Goal: Task Accomplishment & Management: Manage account settings

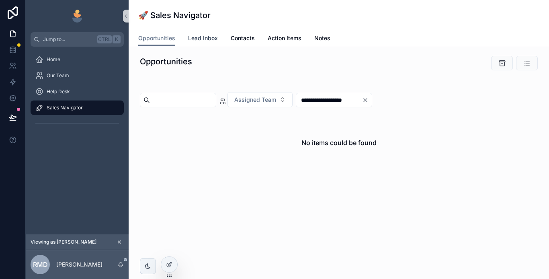
click at [207, 36] on span "Lead Inbox" at bounding box center [203, 38] width 30 height 8
click at [270, 102] on span "Assigned Team" at bounding box center [255, 100] width 42 height 8
click at [257, 133] on span "[PERSON_NAME]" at bounding box center [258, 132] width 46 height 8
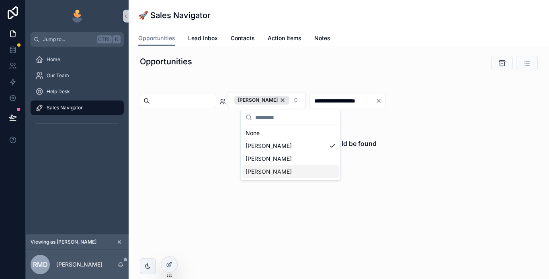
click at [276, 173] on span "[PERSON_NAME]" at bounding box center [269, 172] width 46 height 8
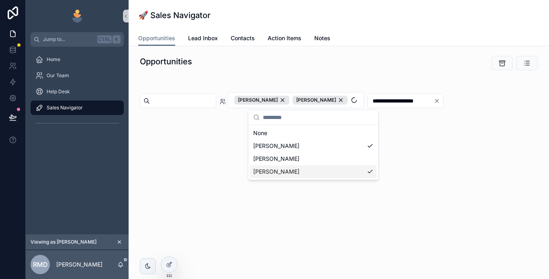
click at [220, 168] on div "**********" at bounding box center [339, 124] width 420 height 157
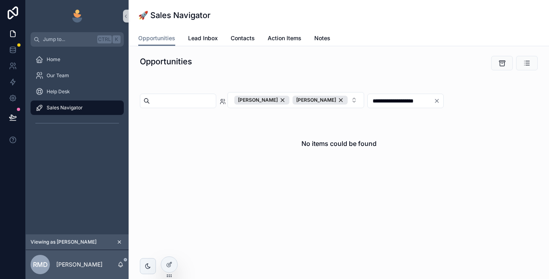
click at [209, 103] on input "scrollable content" at bounding box center [183, 100] width 66 height 11
click at [214, 170] on div "No items could be found" at bounding box center [338, 143] width 385 height 61
click at [208, 35] on span "Lead Inbox" at bounding box center [203, 38] width 30 height 8
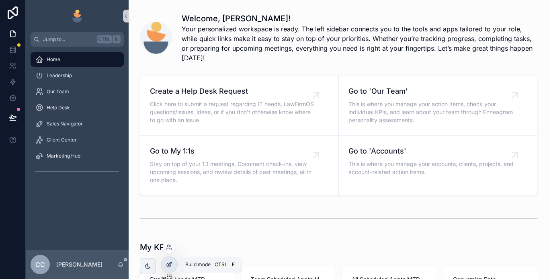
click at [166, 266] on div at bounding box center [169, 264] width 16 height 15
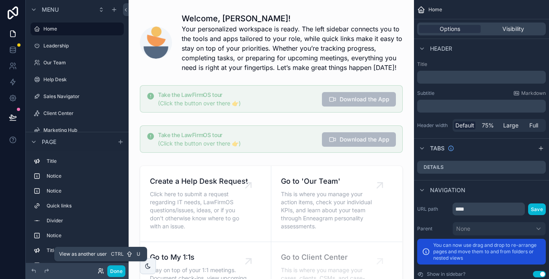
click at [102, 270] on icon at bounding box center [101, 271] width 6 height 6
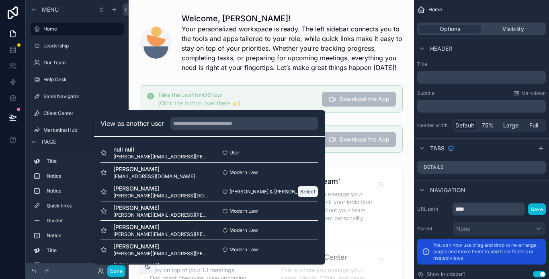
click at [302, 192] on button "Select" at bounding box center [307, 192] width 21 height 12
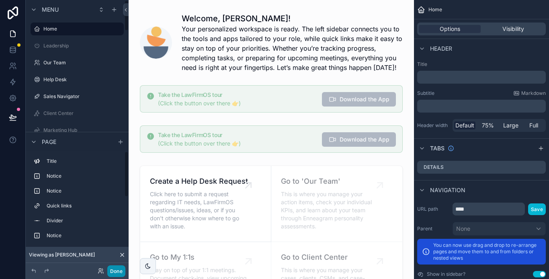
click at [114, 270] on button "Done" at bounding box center [116, 271] width 18 height 12
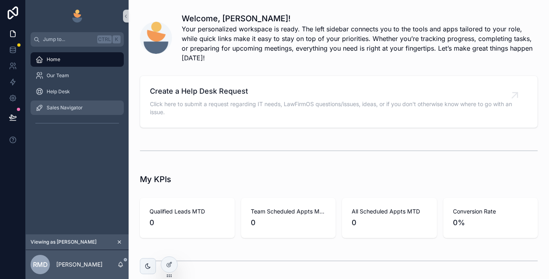
click at [74, 106] on span "Sales Navigator" at bounding box center [65, 107] width 36 height 6
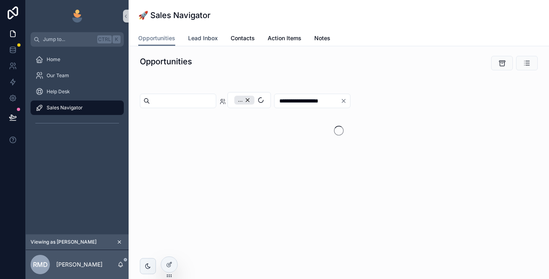
click at [203, 37] on span "Lead Inbox" at bounding box center [203, 38] width 30 height 8
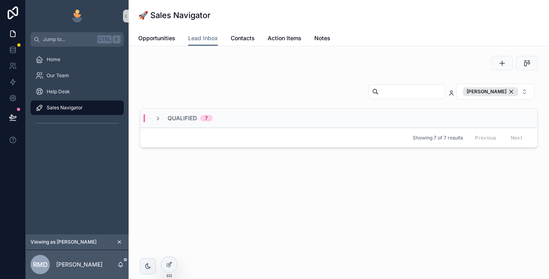
click at [186, 117] on span "Qualified" at bounding box center [182, 118] width 29 height 8
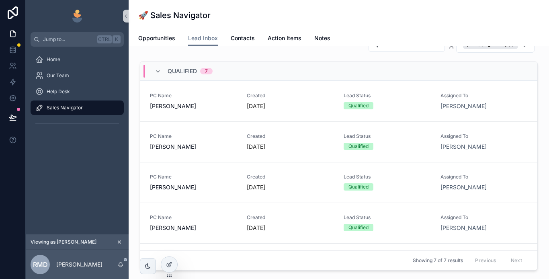
scroll to position [26, 0]
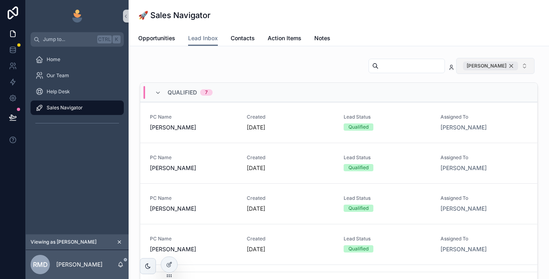
click at [505, 66] on div "[PERSON_NAME]" at bounding box center [490, 65] width 55 height 9
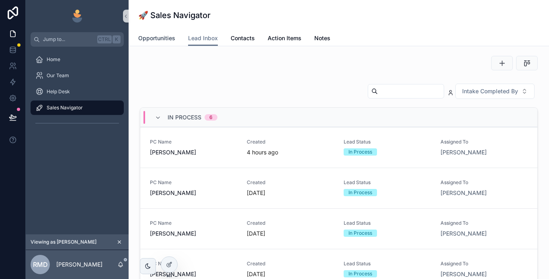
click at [161, 37] on span "Opportunities" at bounding box center [156, 38] width 37 height 8
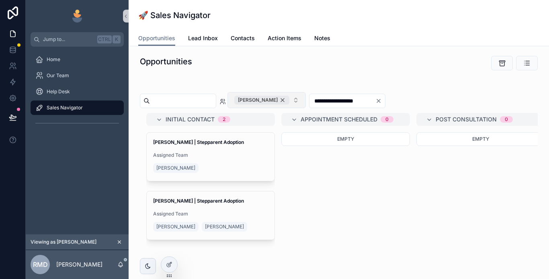
click at [289, 99] on div "[PERSON_NAME]" at bounding box center [261, 100] width 55 height 9
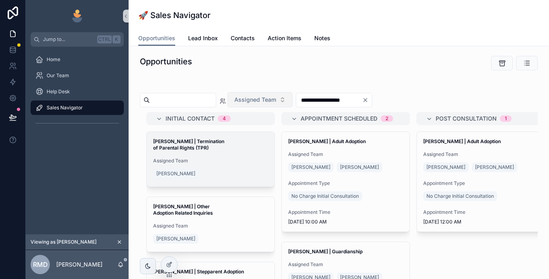
click at [221, 148] on span "[PERSON_NAME] | Termination of Parental Rights (TPR)" at bounding box center [210, 144] width 115 height 13
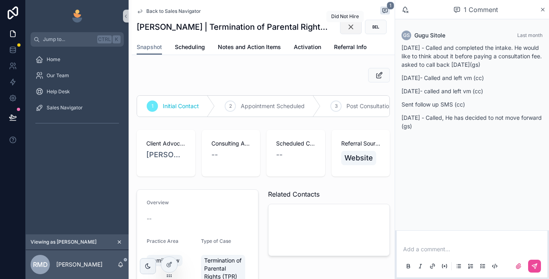
click at [347, 29] on icon "scrollable content" at bounding box center [351, 27] width 8 height 8
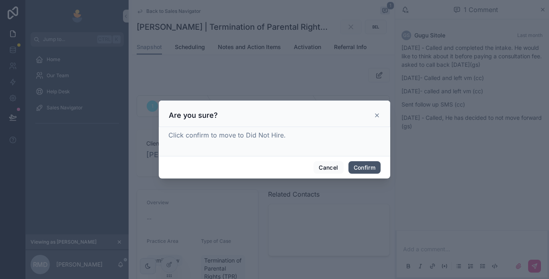
click at [355, 166] on button "Confirm" at bounding box center [364, 167] width 32 height 13
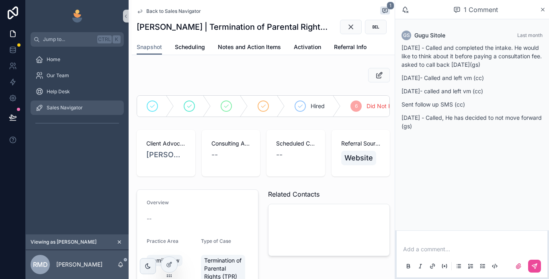
click at [83, 108] on div "Sales Navigator" at bounding box center [77, 107] width 84 height 13
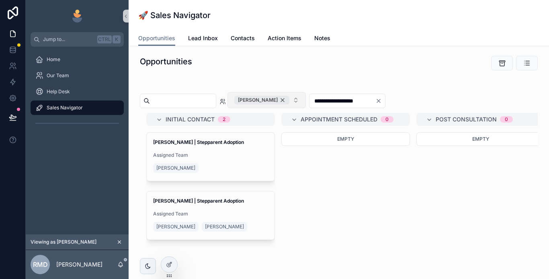
click at [289, 97] on div "[PERSON_NAME]" at bounding box center [261, 100] width 55 height 9
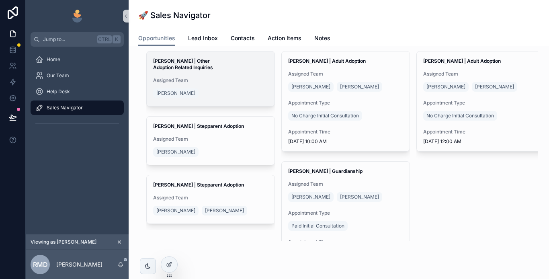
scroll to position [40, 0]
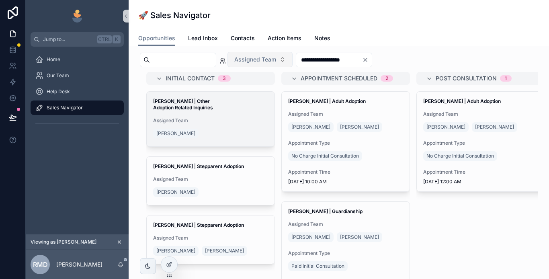
click at [215, 127] on div "[PERSON_NAME]" at bounding box center [210, 133] width 115 height 13
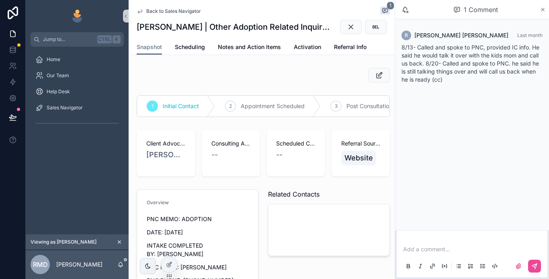
click at [542, 8] on icon "scrollable content" at bounding box center [543, 9] width 6 height 6
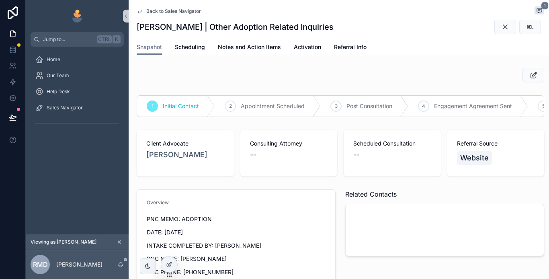
click at [162, 9] on span "Back to Sales Navigator" at bounding box center [173, 11] width 55 height 6
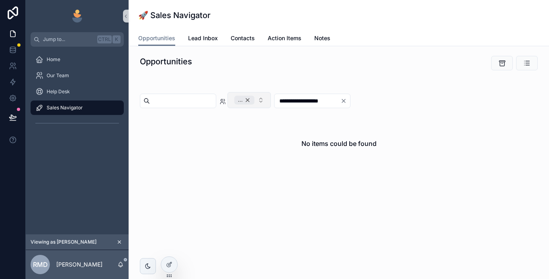
click at [254, 97] on div "..." at bounding box center [244, 100] width 20 height 9
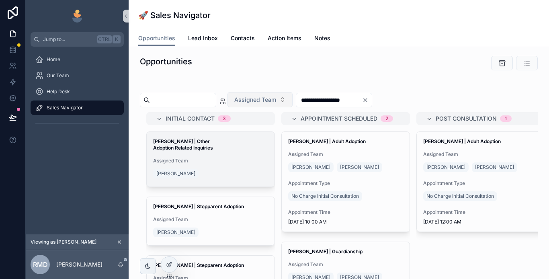
click at [222, 158] on span "Assigned Team" at bounding box center [210, 161] width 115 height 6
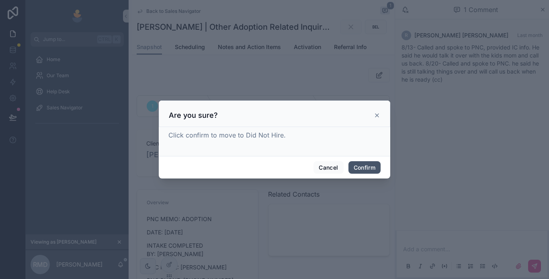
click at [365, 166] on button "Confirm" at bounding box center [364, 167] width 32 height 13
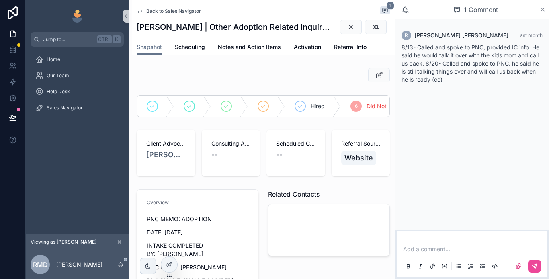
click at [542, 9] on icon "scrollable content" at bounding box center [542, 9] width 3 height 3
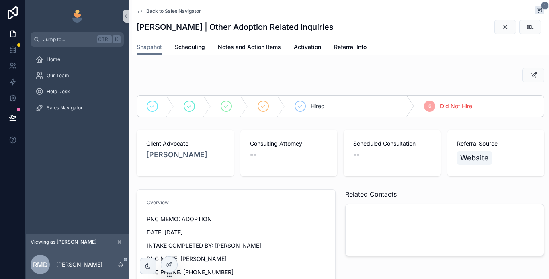
click at [164, 10] on span "Back to Sales Navigator" at bounding box center [173, 11] width 55 height 6
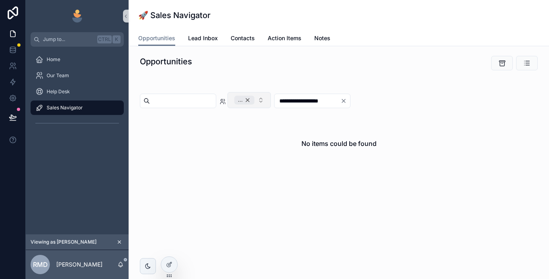
click at [254, 101] on div "..." at bounding box center [244, 100] width 20 height 9
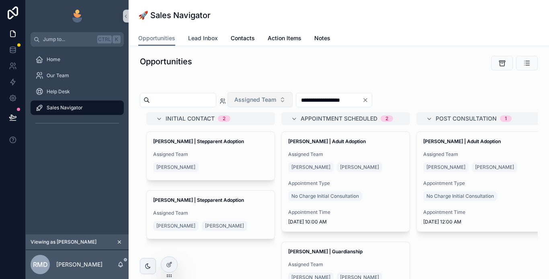
click at [205, 37] on span "Lead Inbox" at bounding box center [203, 38] width 30 height 8
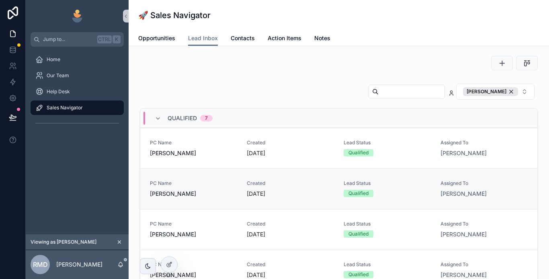
click at [212, 189] on div "PC Name [PERSON_NAME]" at bounding box center [193, 189] width 87 height 18
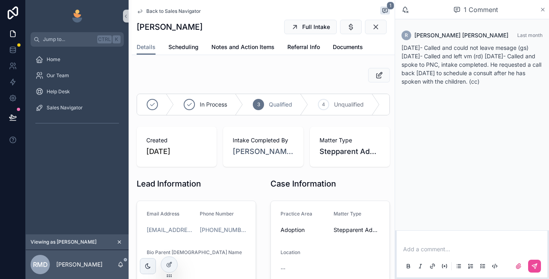
click at [544, 9] on icon "scrollable content" at bounding box center [543, 9] width 6 height 6
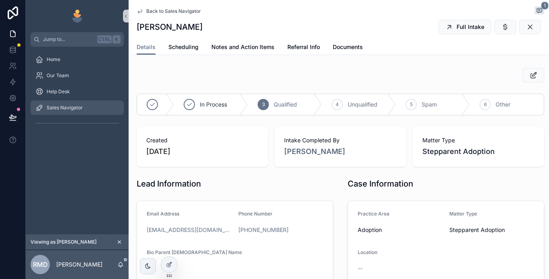
click at [76, 109] on span "Sales Navigator" at bounding box center [65, 107] width 36 height 6
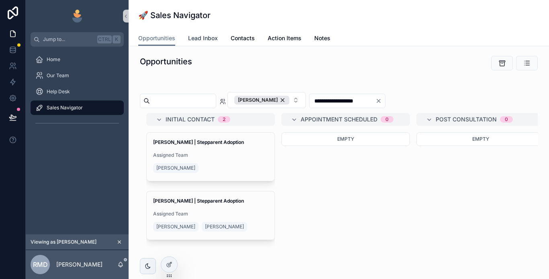
click at [204, 35] on span "Lead Inbox" at bounding box center [203, 38] width 30 height 8
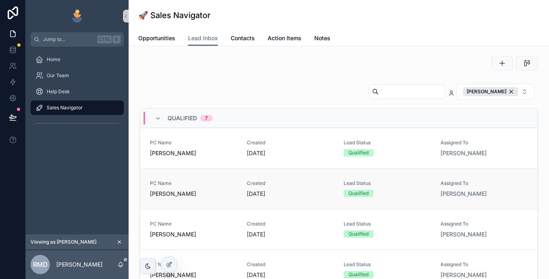
click at [213, 199] on link "PC Name [PERSON_NAME] Created [DATE] Lead Status Qualified Assigned To [PERSON_…" at bounding box center [338, 188] width 397 height 41
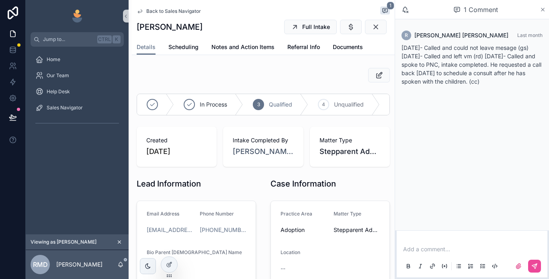
click at [542, 10] on icon "scrollable content" at bounding box center [542, 9] width 3 height 3
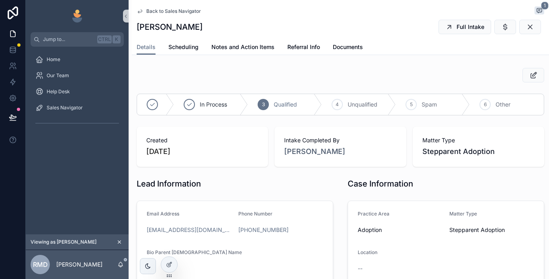
click at [165, 11] on span "Back to Sales Navigator" at bounding box center [173, 11] width 55 height 6
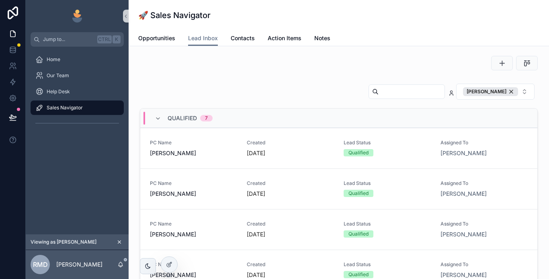
click at [183, 119] on span "Qualified" at bounding box center [182, 118] width 29 height 8
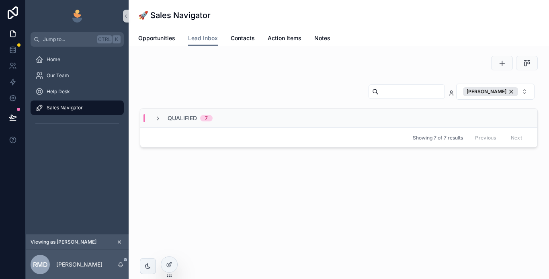
click at [180, 115] on span "Qualified" at bounding box center [182, 118] width 29 height 8
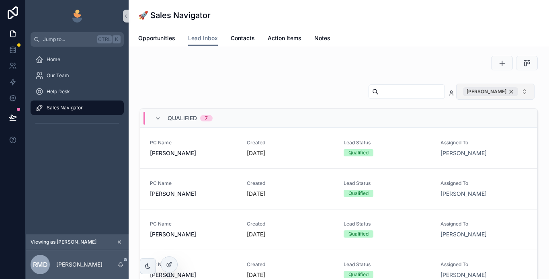
click at [504, 90] on div "[PERSON_NAME]" at bounding box center [490, 91] width 55 height 9
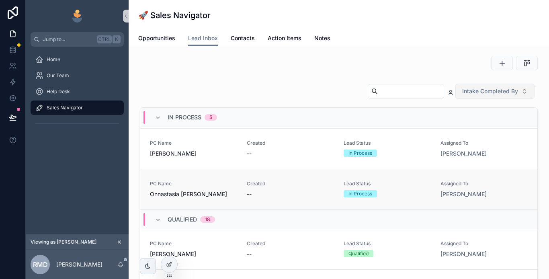
scroll to position [105, 0]
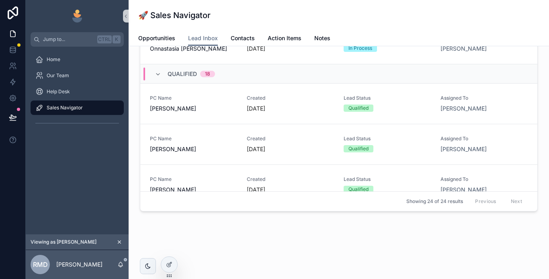
click at [180, 73] on span "Qualified" at bounding box center [182, 74] width 29 height 8
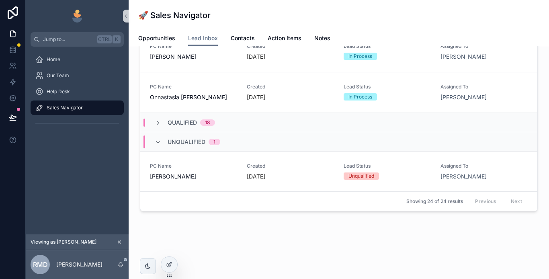
click at [187, 141] on span "Unqualified" at bounding box center [187, 142] width 38 height 8
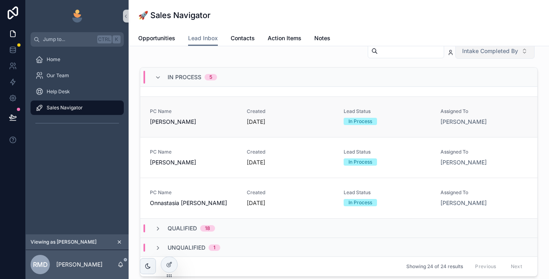
scroll to position [0, 0]
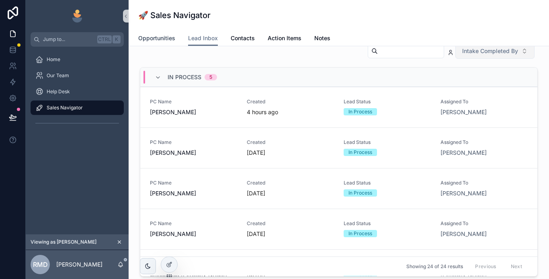
click at [158, 36] on span "Opportunities" at bounding box center [156, 38] width 37 height 8
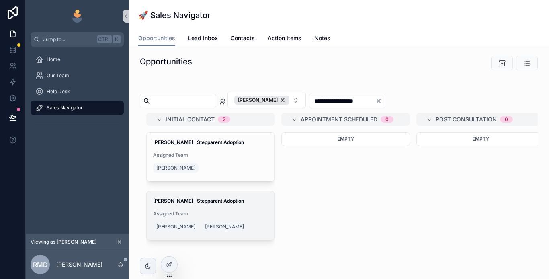
click at [183, 210] on div "[PERSON_NAME] | Stepparent Adoption Assigned Team [PERSON_NAME] [PERSON_NAME]" at bounding box center [211, 215] width 128 height 48
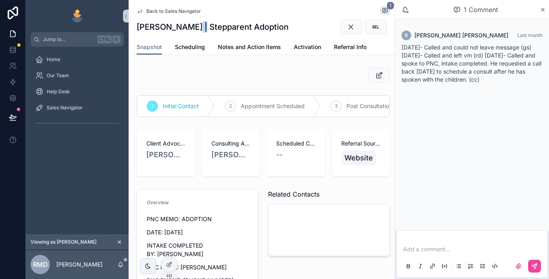
drag, startPoint x: 197, startPoint y: 27, endPoint x: 191, endPoint y: 28, distance: 6.0
click at [191, 28] on h1 "[PERSON_NAME] | Stepparent Adoption" at bounding box center [213, 26] width 152 height 11
click at [255, 12] on div "Back to Sales Navigator 1" at bounding box center [263, 11] width 253 height 10
click at [547, 10] on div "1 Comment" at bounding box center [472, 9] width 154 height 19
click at [541, 12] on icon "scrollable content" at bounding box center [543, 9] width 6 height 6
